Goal: Register for event/course

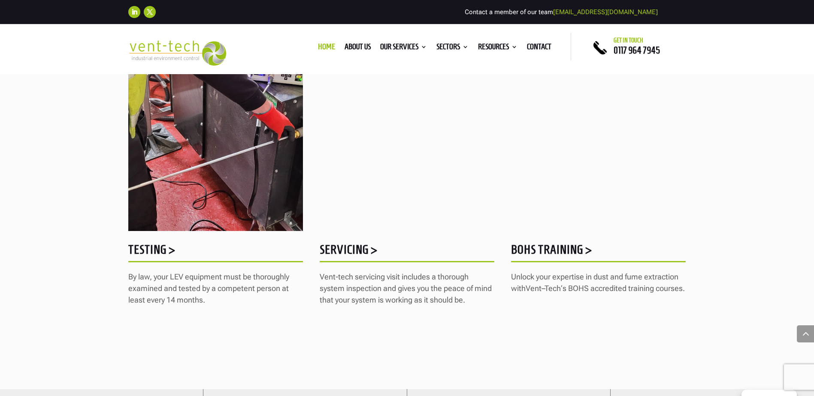
scroll to position [1115, 0]
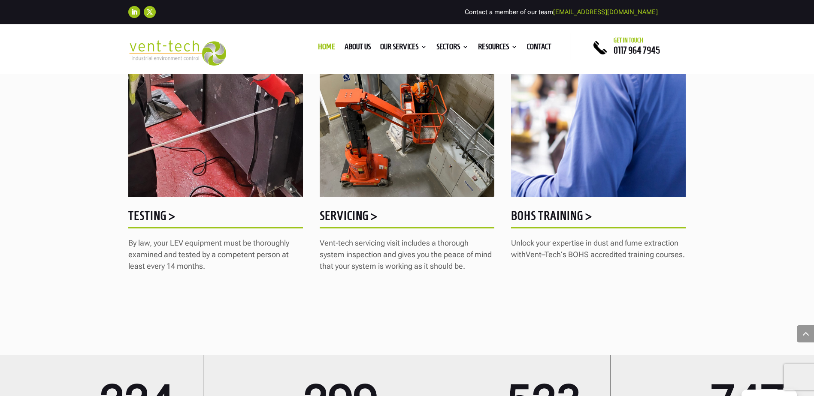
click at [560, 212] on h5 "BOHS Training >" at bounding box center [598, 218] width 175 height 17
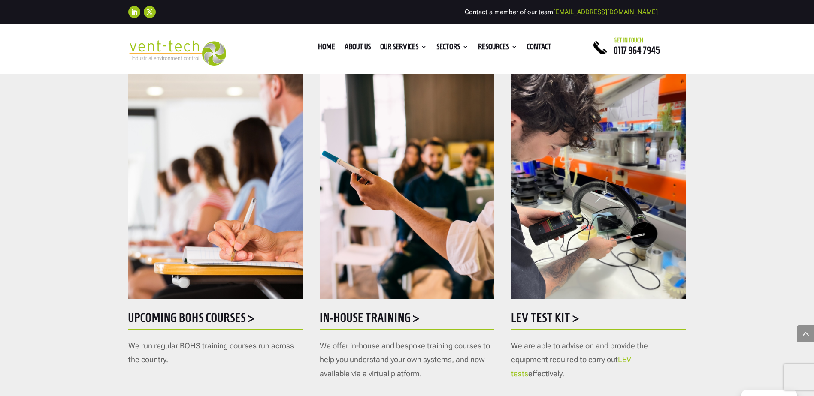
scroll to position [386, 0]
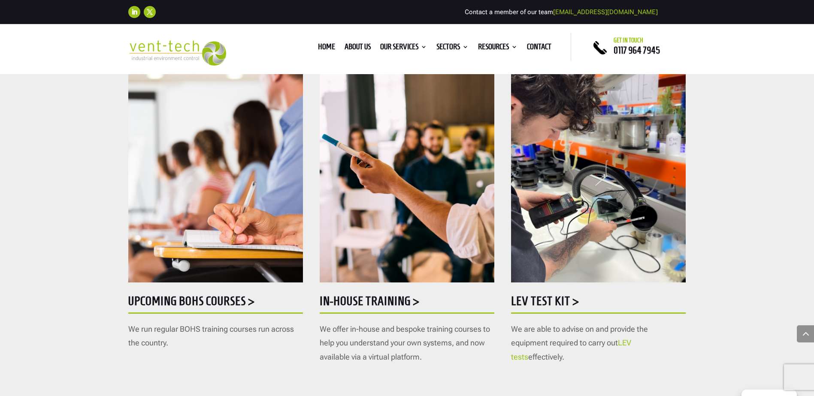
click at [200, 299] on h5 "Upcoming BOHS courses >" at bounding box center [215, 303] width 175 height 17
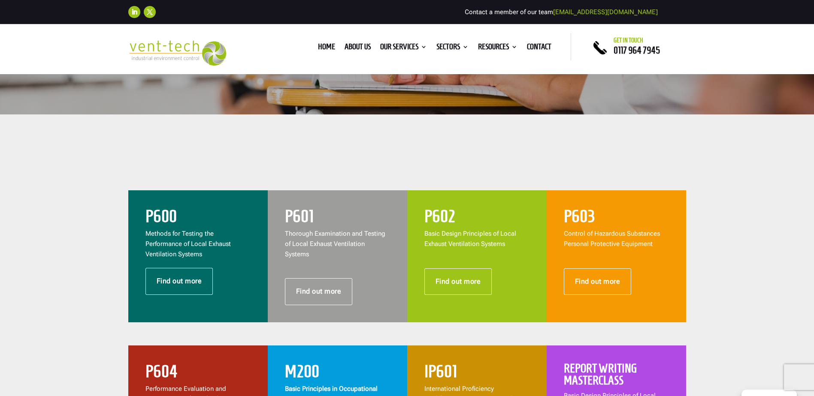
scroll to position [257, 0]
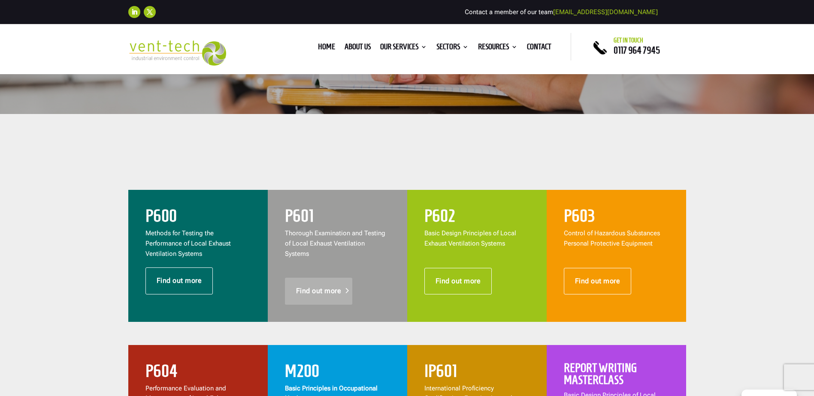
click at [306, 283] on link "Find out more" at bounding box center [319, 291] width 68 height 27
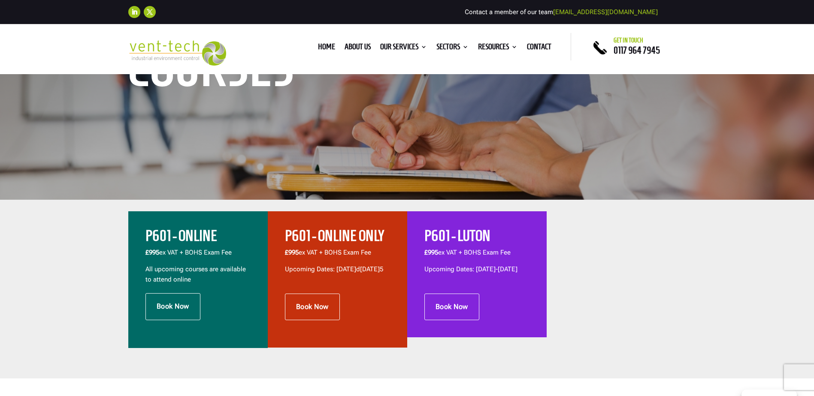
scroll to position [215, 0]
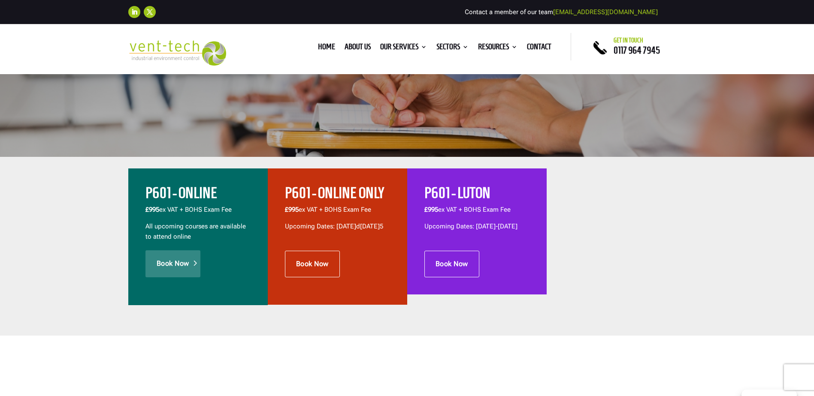
click at [177, 262] on link "Book Now" at bounding box center [172, 264] width 55 height 27
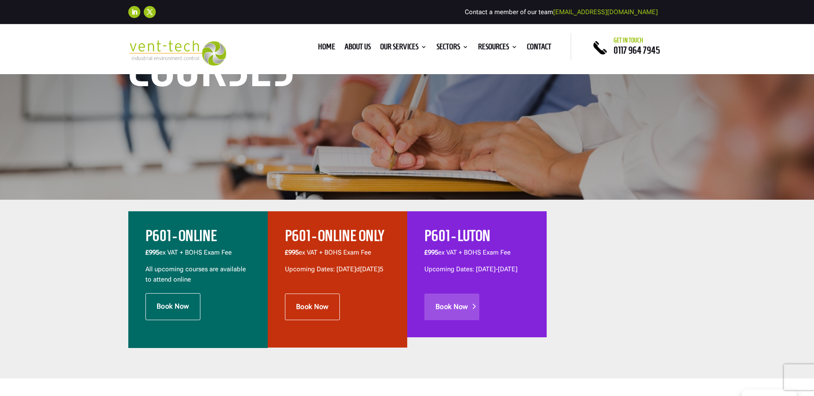
click at [448, 309] on link "Book Now" at bounding box center [451, 307] width 55 height 27
